Goal: Information Seeking & Learning: Learn about a topic

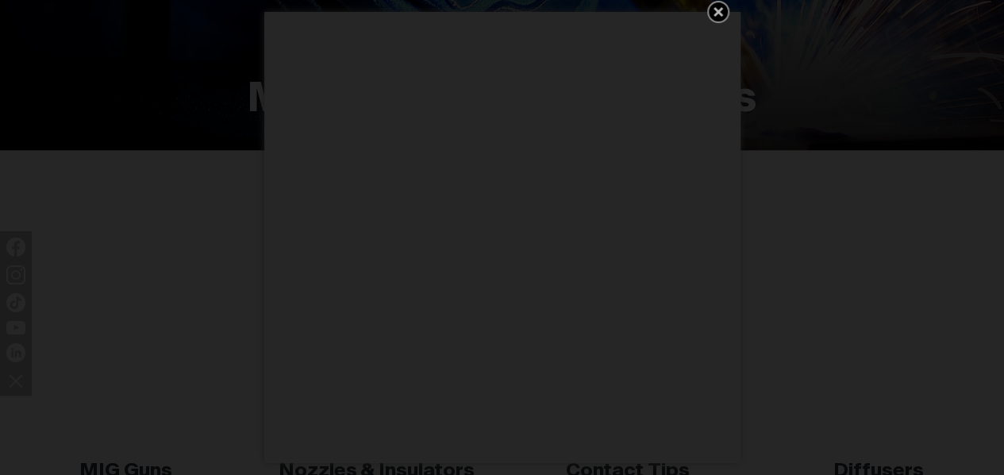
scroll to position [397, 0]
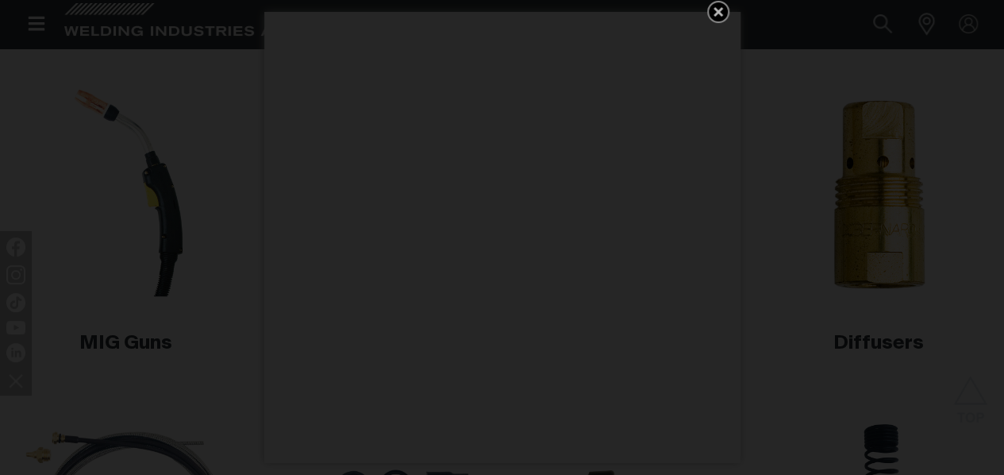
click at [937, 87] on div "Get 5 WIA Welding Guides Free!" at bounding box center [502, 237] width 1004 height 475
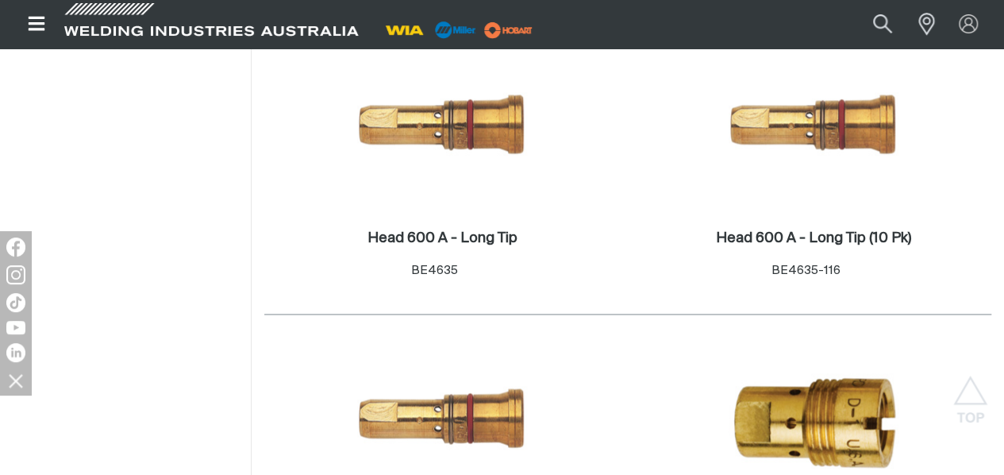
scroll to position [1111, 0]
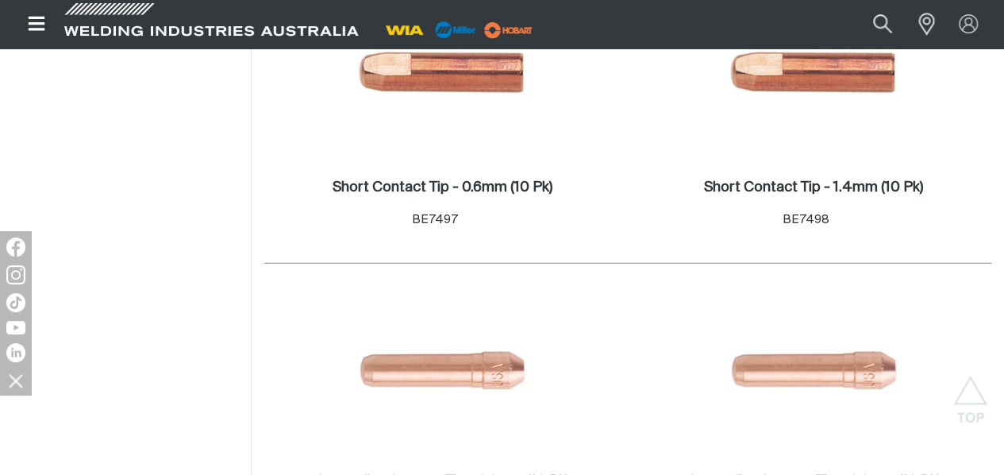
scroll to position [1905, 0]
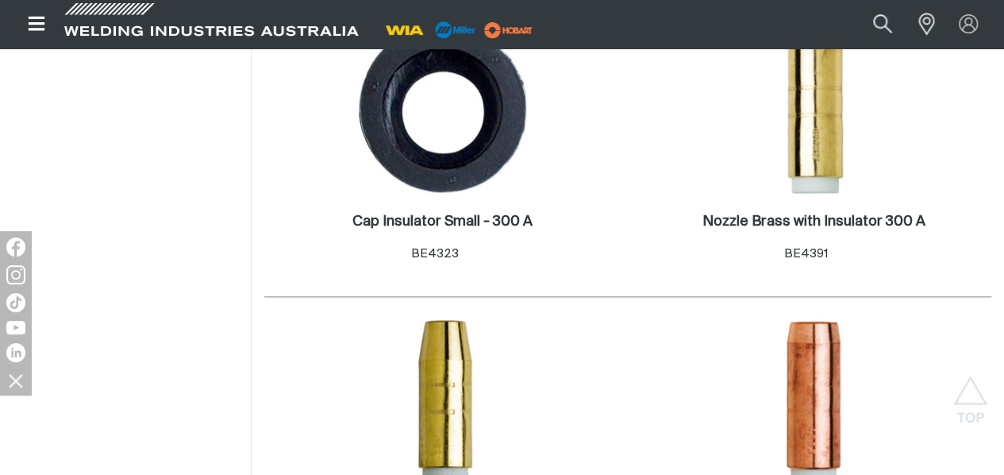
scroll to position [953, 0]
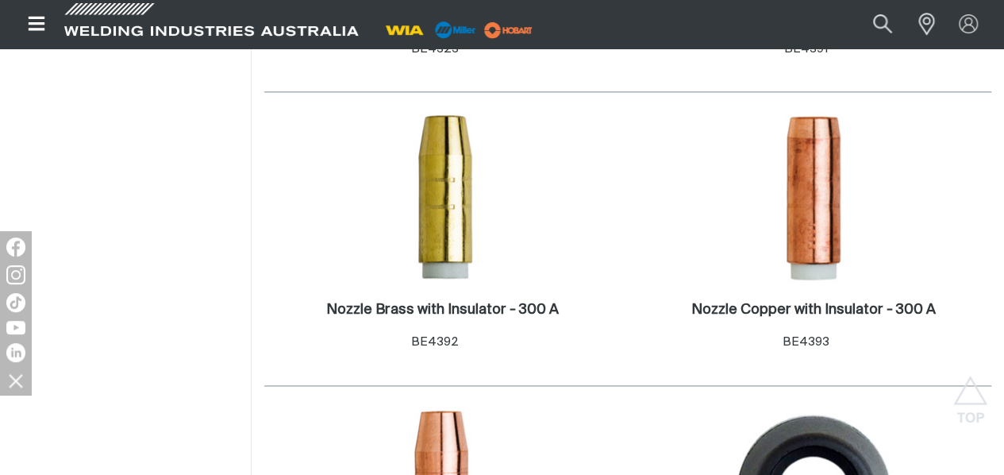
scroll to position [1032, 0]
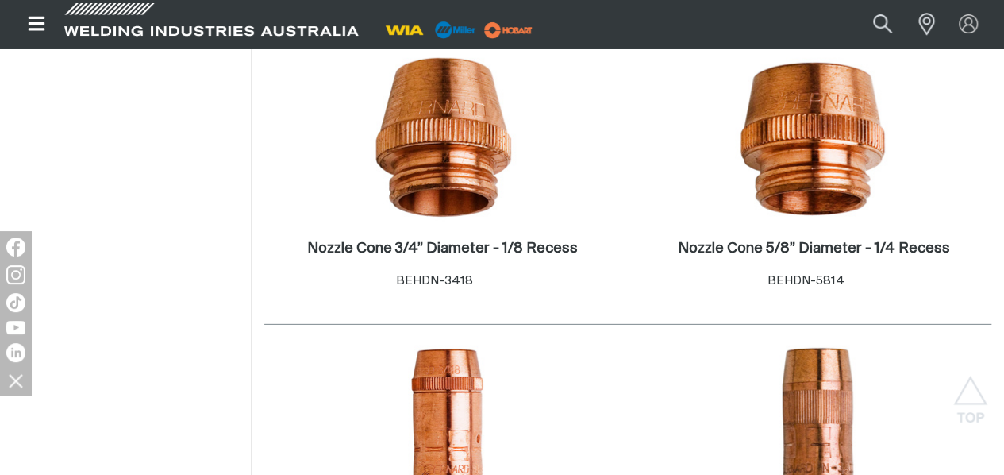
scroll to position [2381, 0]
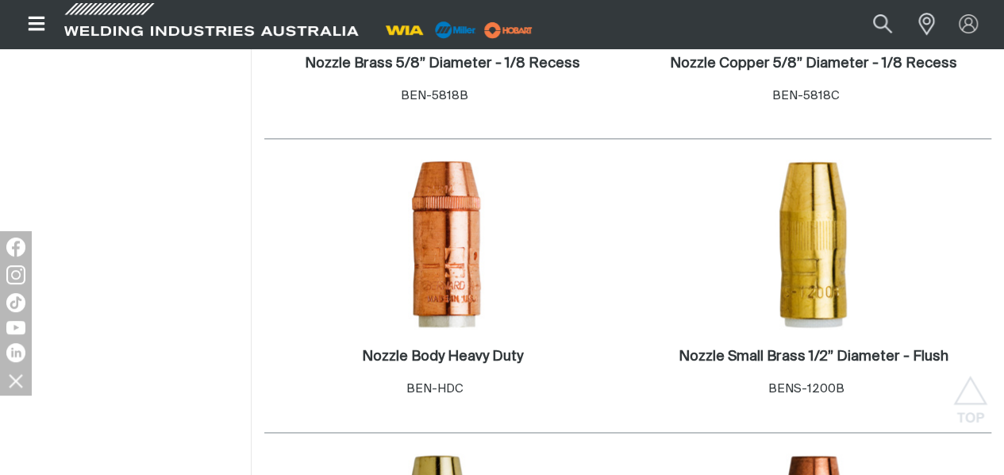
scroll to position [4048, 0]
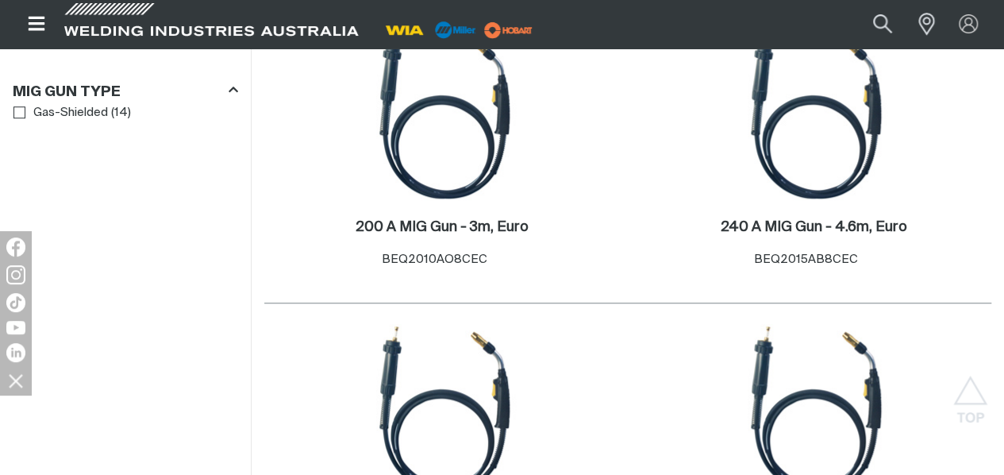
scroll to position [397, 0]
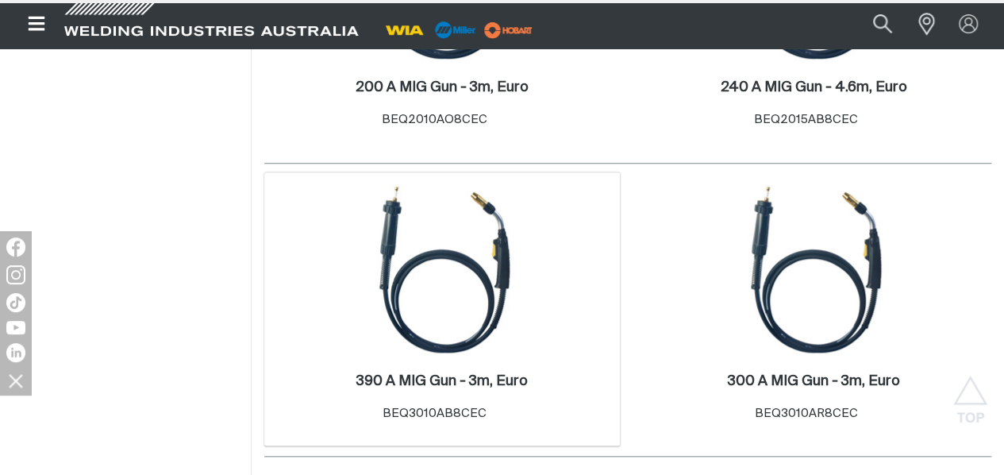
scroll to position [794, 0]
